Goal: Register for event/course

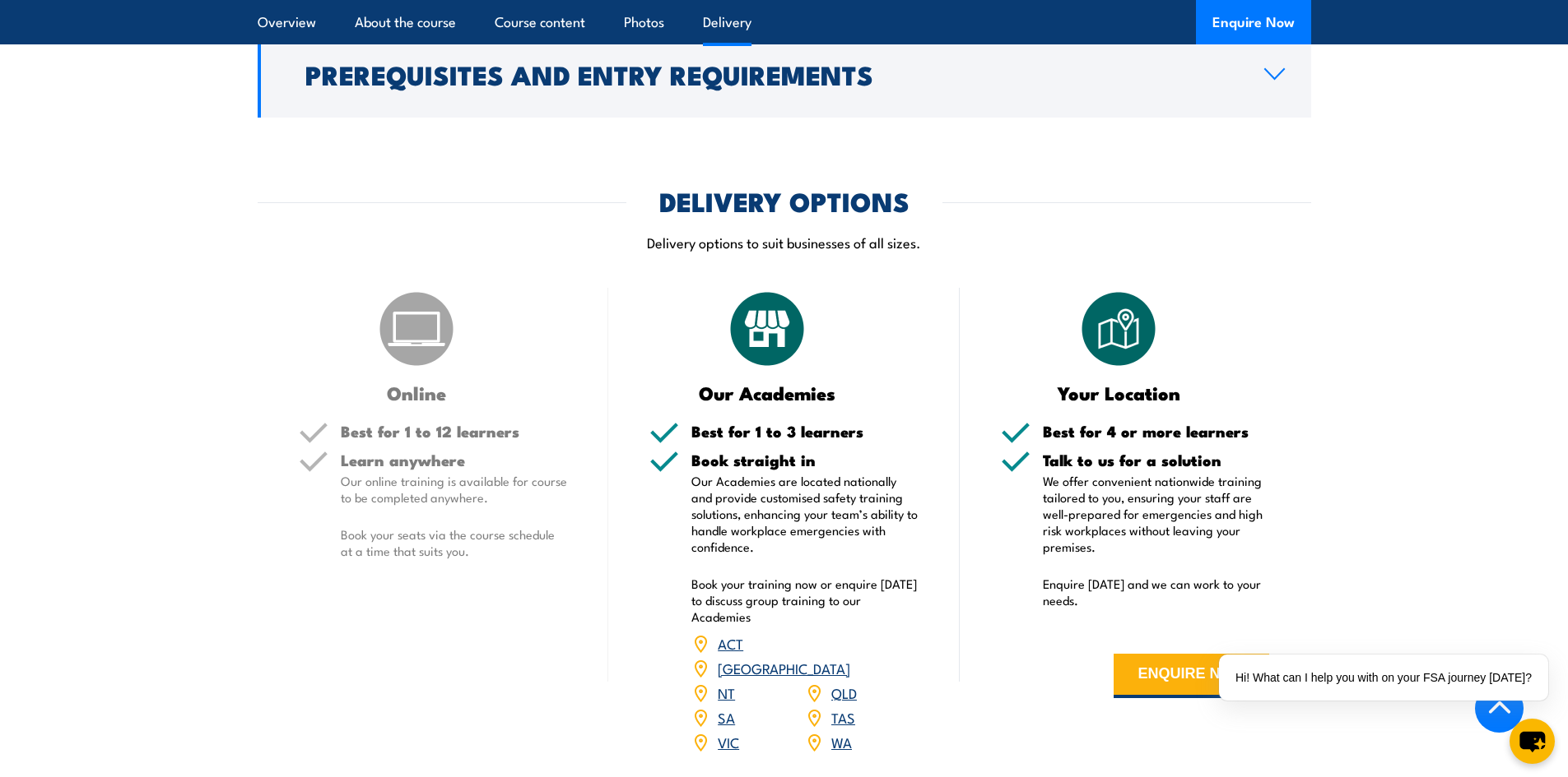
scroll to position [1892, 0]
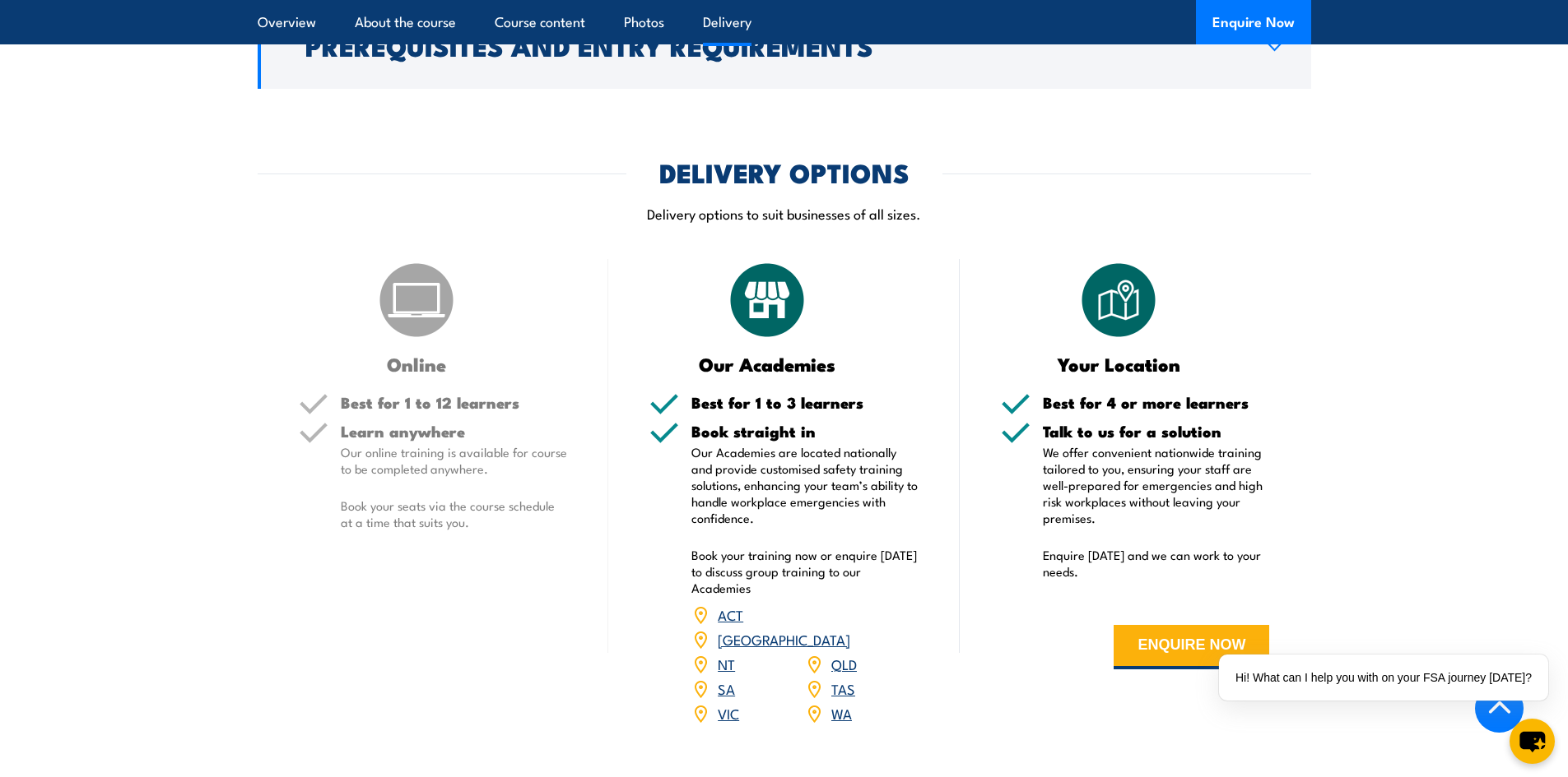
click at [850, 629] on link "[GEOGRAPHIC_DATA]" at bounding box center [784, 639] width 133 height 20
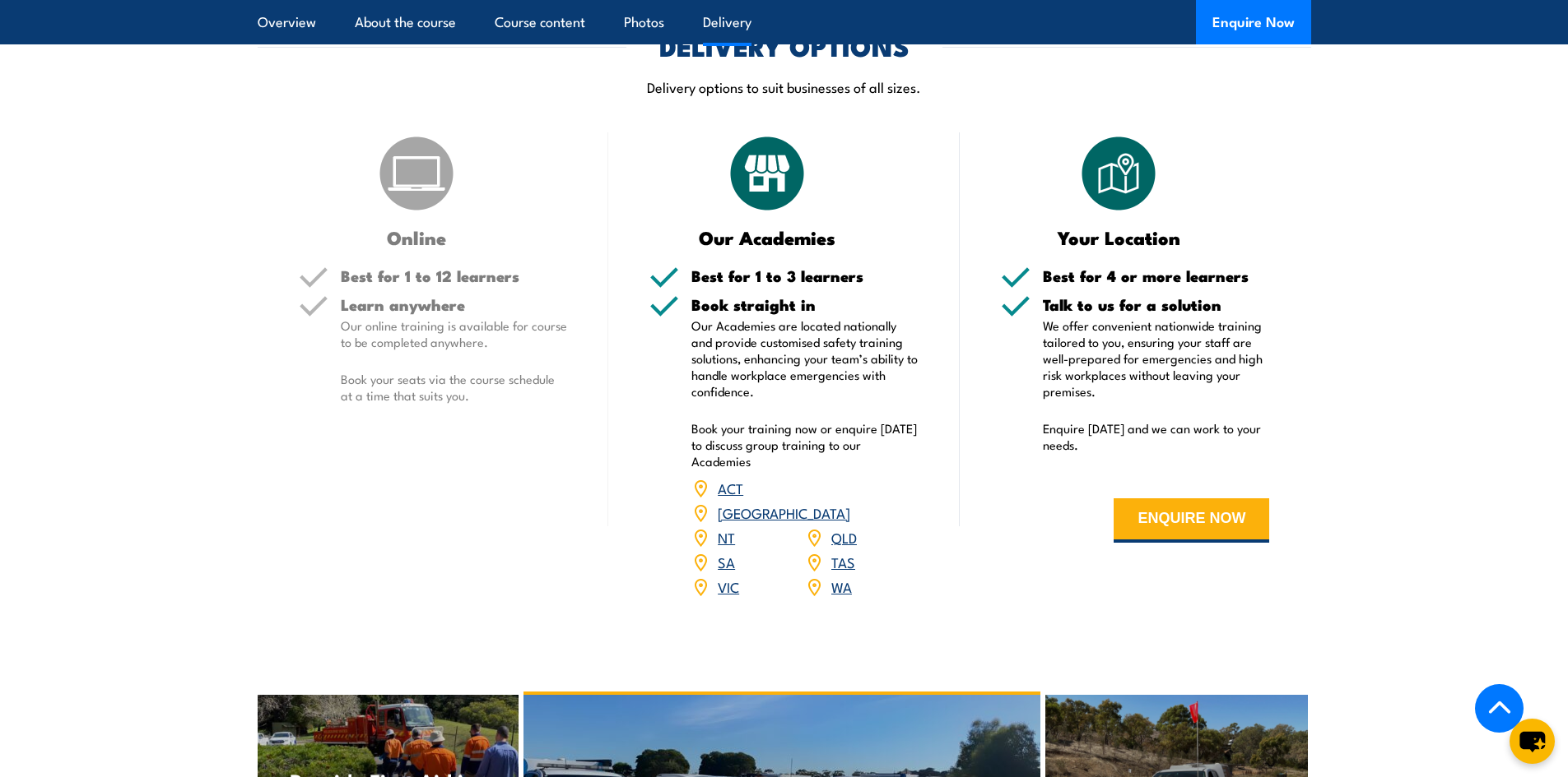
scroll to position [1969, 0]
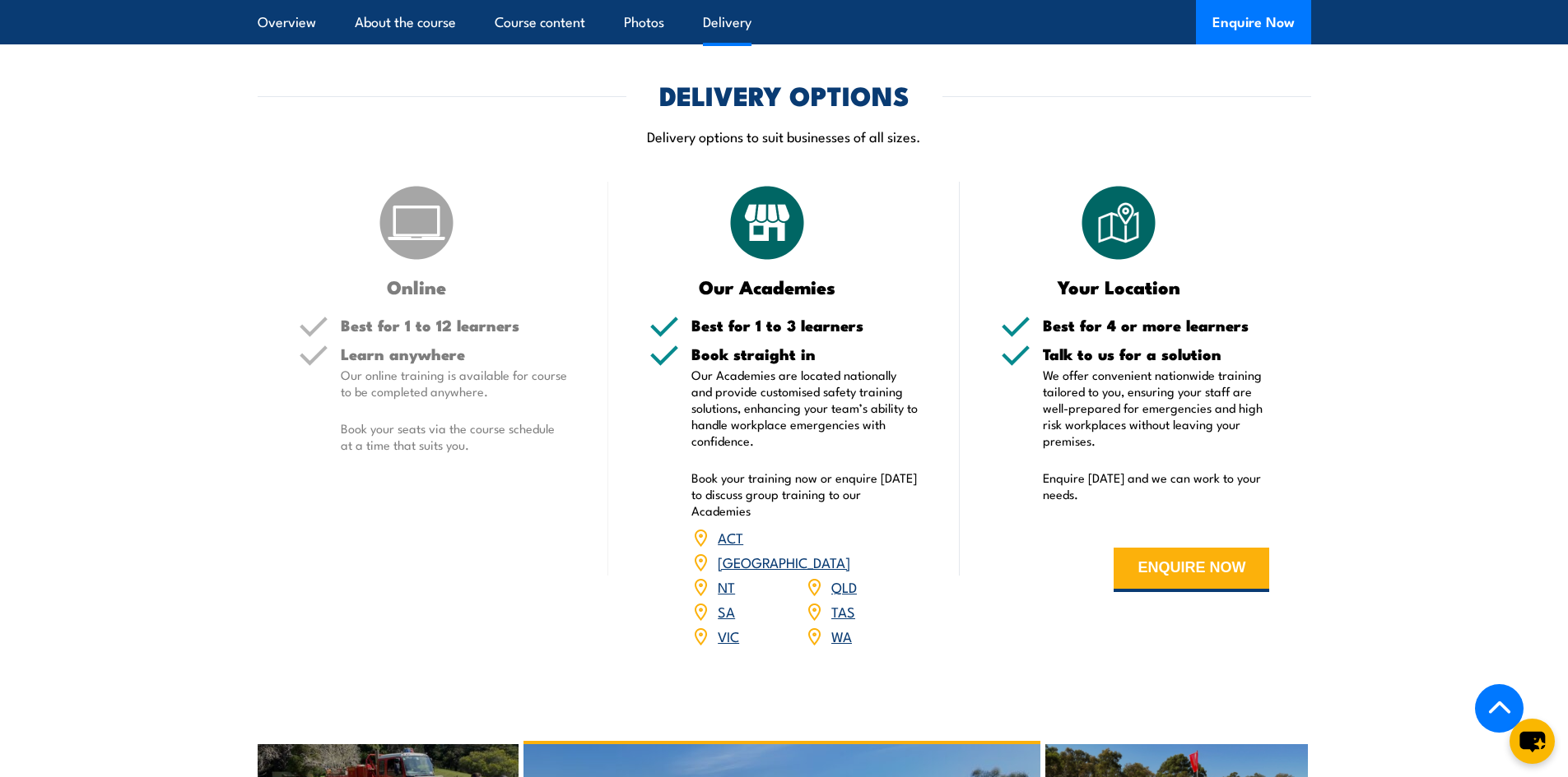
click at [846, 552] on link "[GEOGRAPHIC_DATA]" at bounding box center [784, 562] width 133 height 20
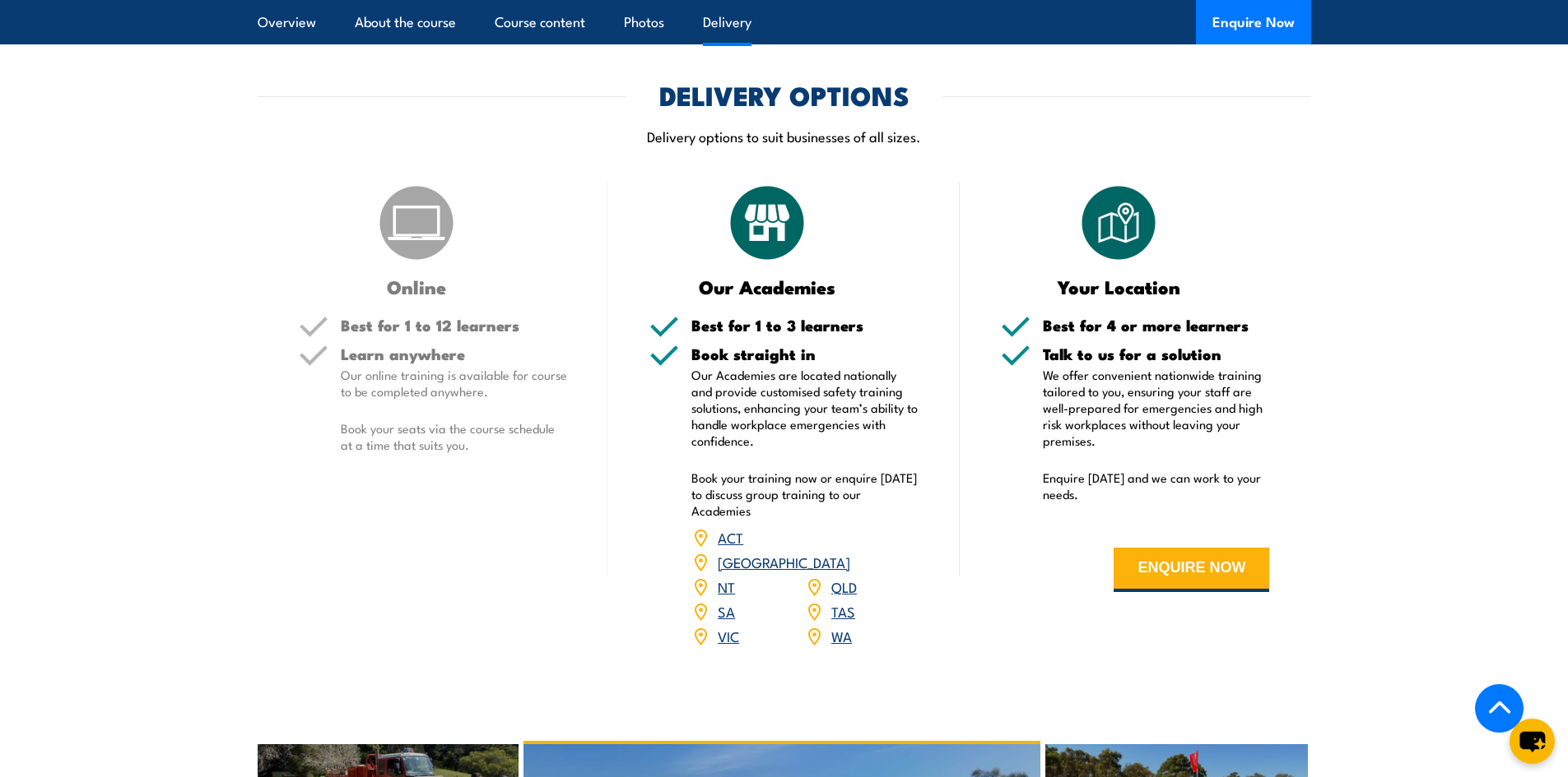
click at [846, 552] on link "[GEOGRAPHIC_DATA]" at bounding box center [784, 562] width 133 height 20
click at [847, 552] on link "[GEOGRAPHIC_DATA]" at bounding box center [784, 562] width 133 height 20
click at [850, 552] on link "[GEOGRAPHIC_DATA]" at bounding box center [784, 562] width 133 height 20
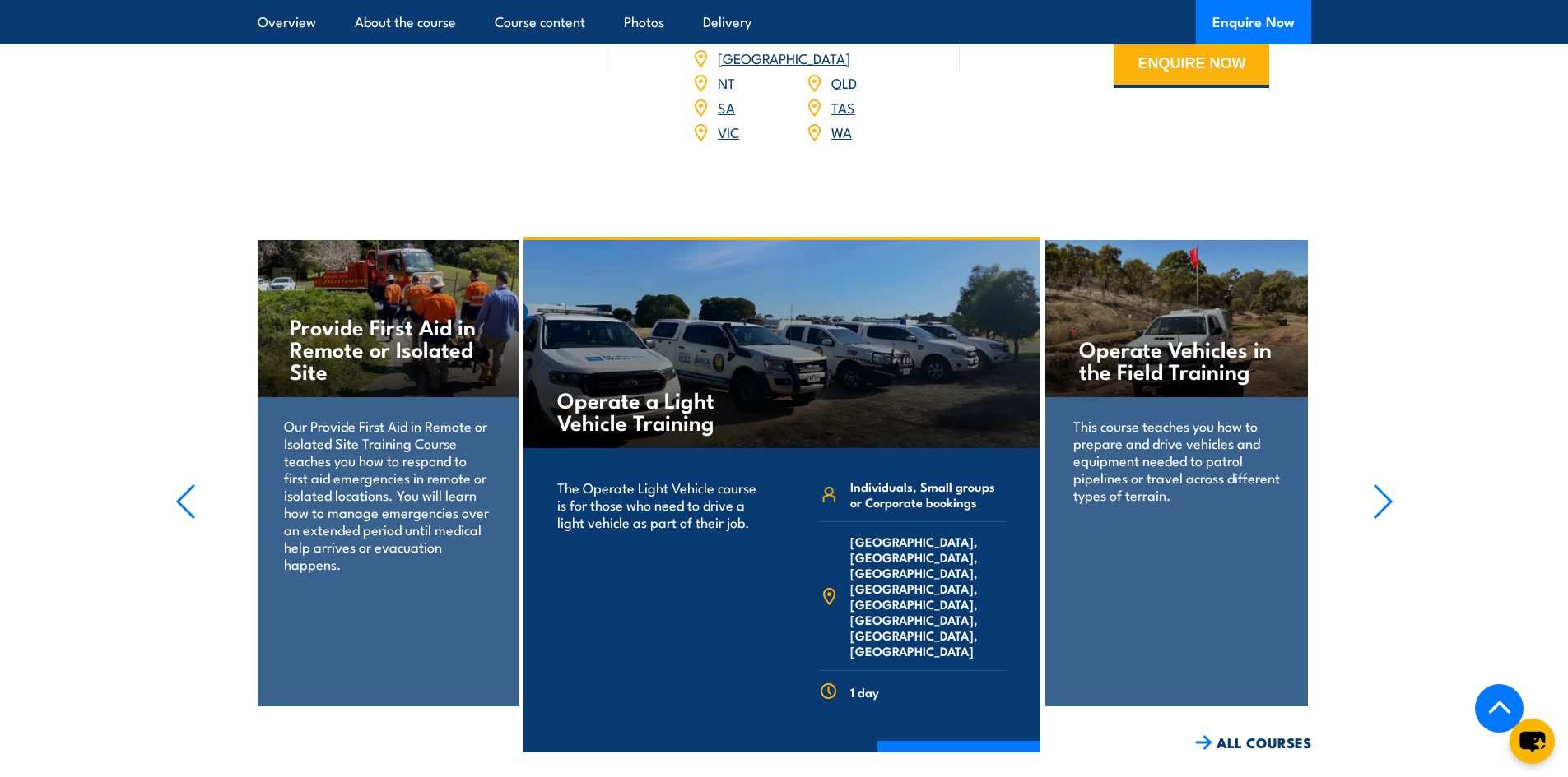
scroll to position [2463, 0]
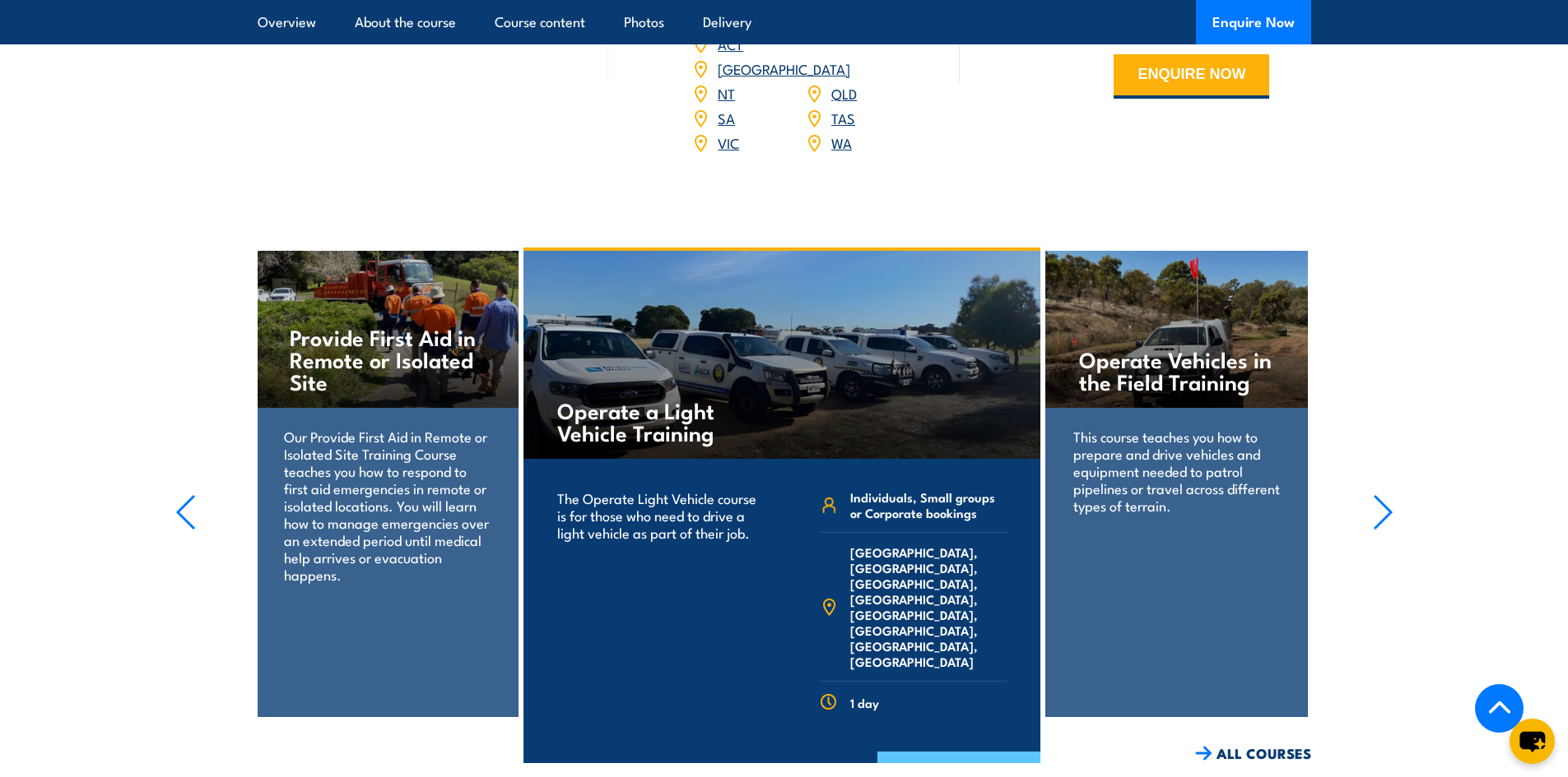
click at [955, 752] on link "COURSE DETAILS" at bounding box center [958, 773] width 163 height 43
